Goal: Use online tool/utility

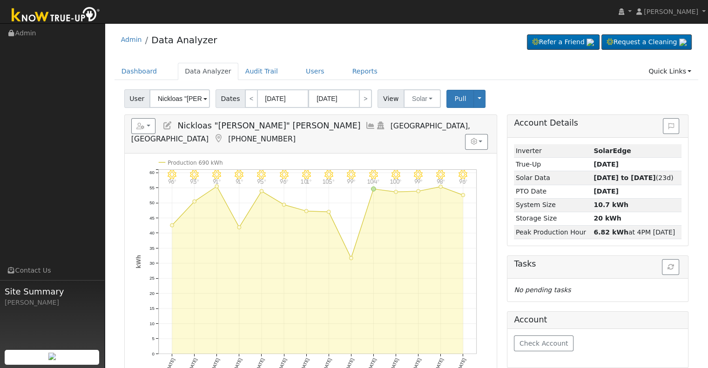
click at [365, 124] on icon at bounding box center [370, 125] width 10 height 8
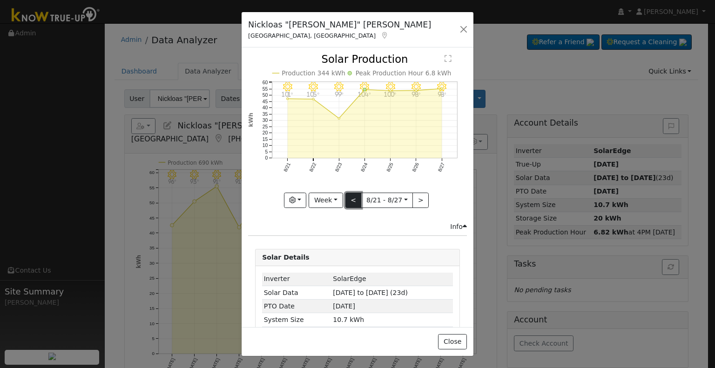
click at [349, 196] on button "<" at bounding box center [353, 201] width 16 height 16
click at [414, 202] on button ">" at bounding box center [420, 201] width 16 height 16
click at [347, 197] on button "<" at bounding box center [353, 201] width 16 height 16
click at [348, 195] on button "<" at bounding box center [353, 201] width 16 height 16
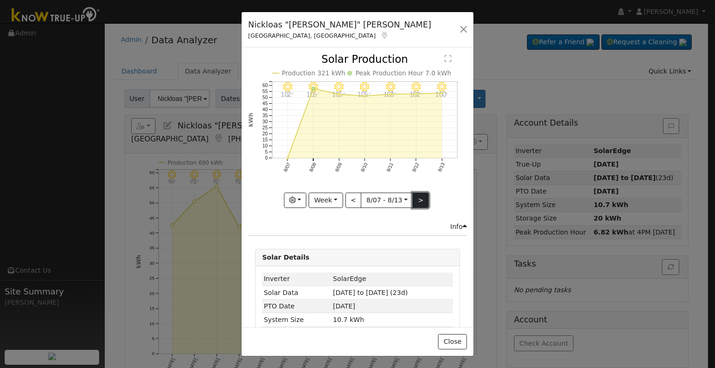
click at [417, 195] on button ">" at bounding box center [420, 201] width 16 height 16
click at [419, 194] on button ">" at bounding box center [420, 201] width 16 height 16
type input "[DATE]"
click at [464, 25] on button "button" at bounding box center [463, 29] width 13 height 13
